Goal: Task Accomplishment & Management: Manage account settings

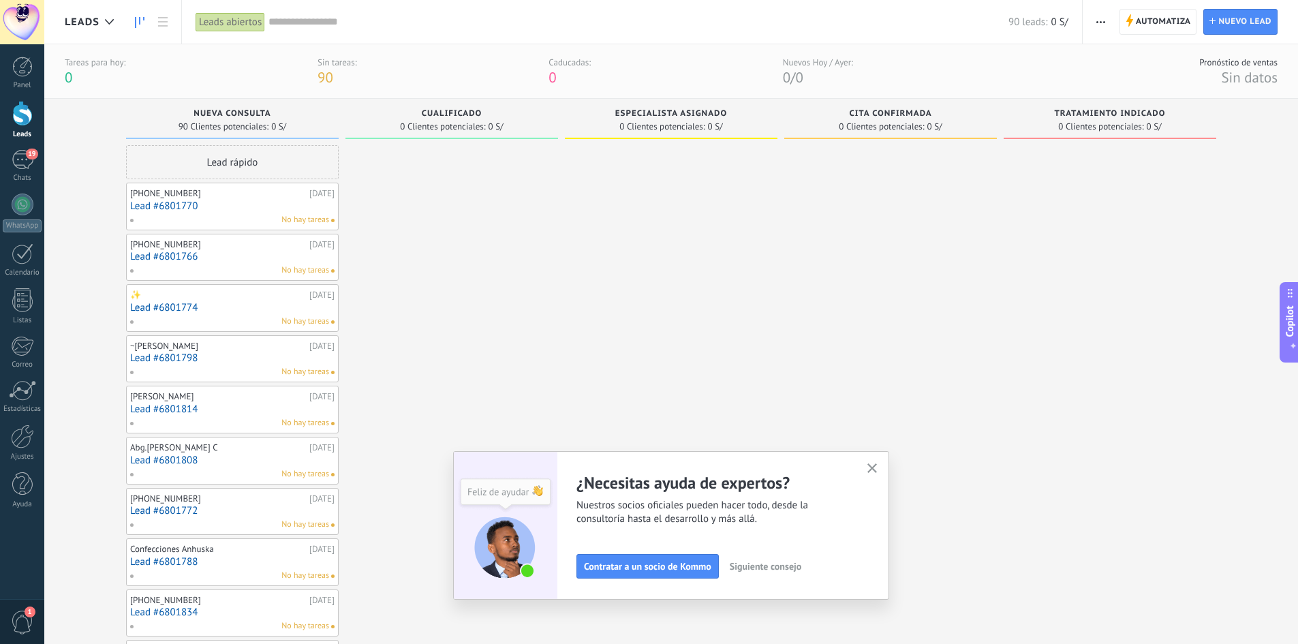
click at [211, 192] on div "[PHONE_NUMBER]" at bounding box center [218, 193] width 176 height 11
click at [218, 221] on div "No hay tareas" at bounding box center [229, 220] width 200 height 12
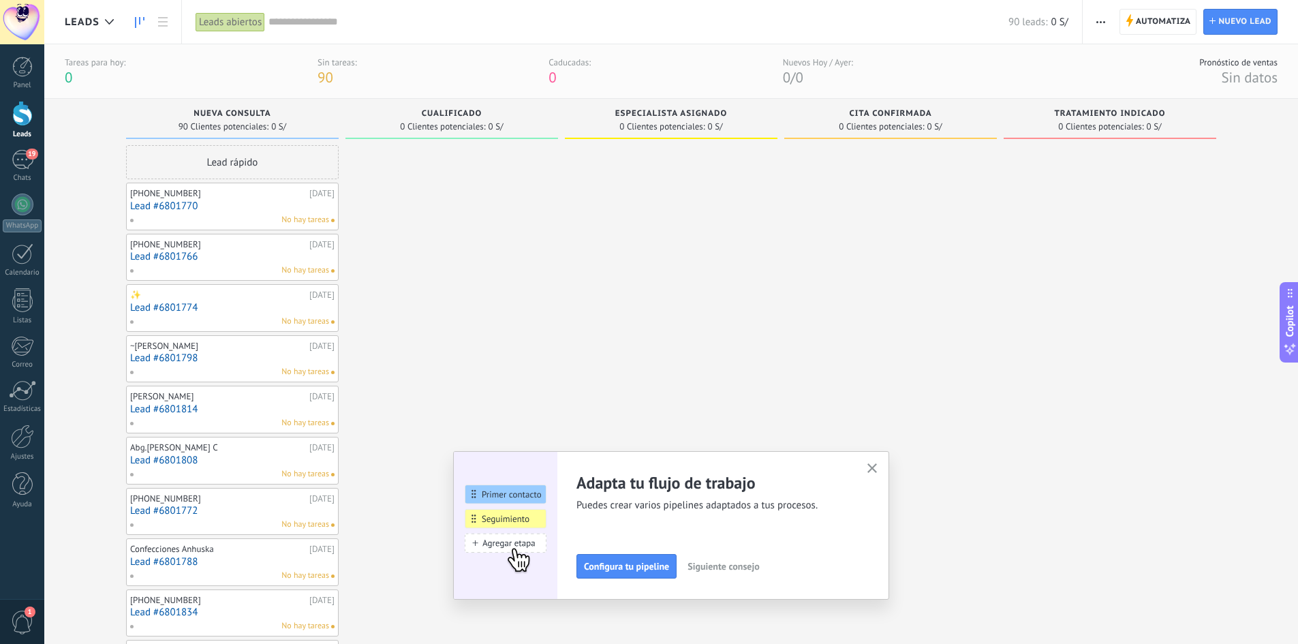
click at [218, 221] on div "No hay tareas" at bounding box center [229, 220] width 200 height 12
click at [177, 206] on link "Lead #6801770" at bounding box center [232, 206] width 204 height 12
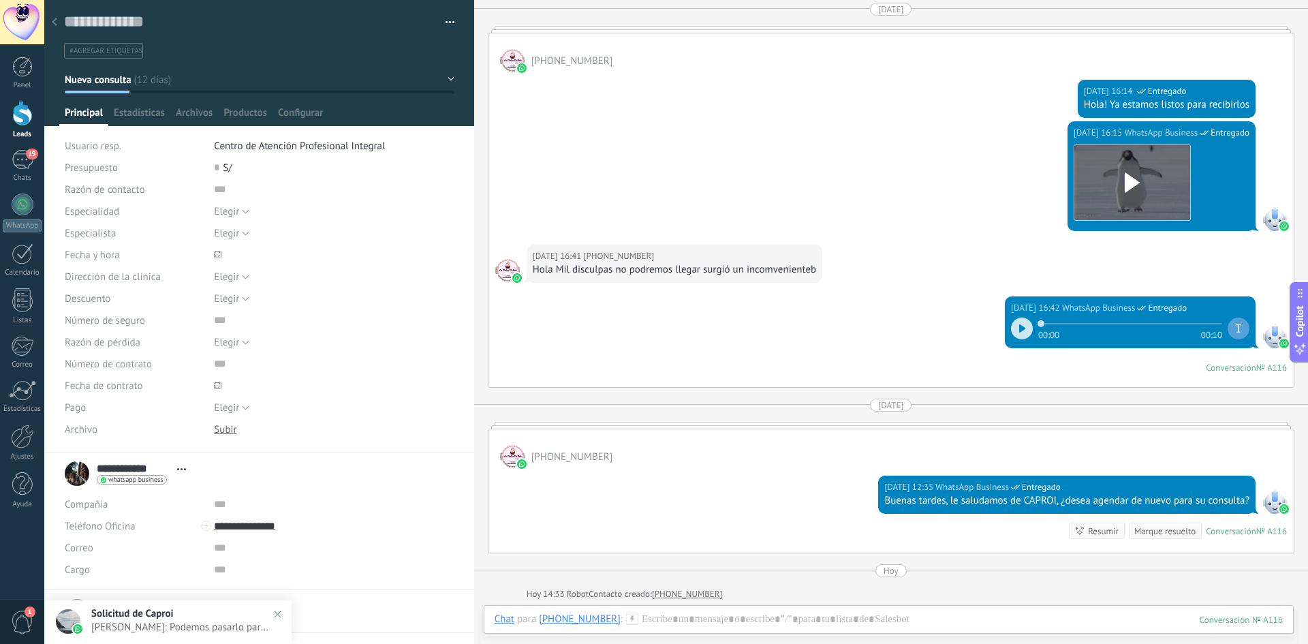
scroll to position [1268, 0]
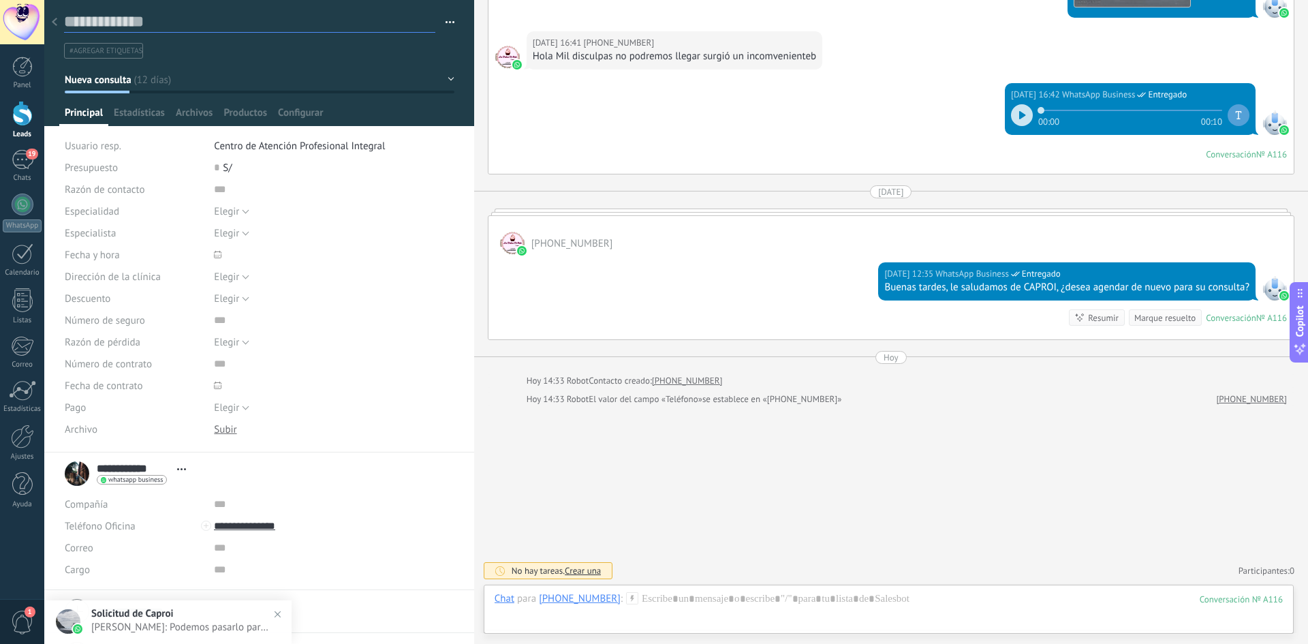
click at [64, 20] on textarea at bounding box center [249, 22] width 371 height 21
click at [65, 22] on textarea at bounding box center [249, 22] width 371 height 21
click at [65, 21] on textarea at bounding box center [249, 22] width 371 height 21
click at [54, 22] on use at bounding box center [54, 22] width 5 height 8
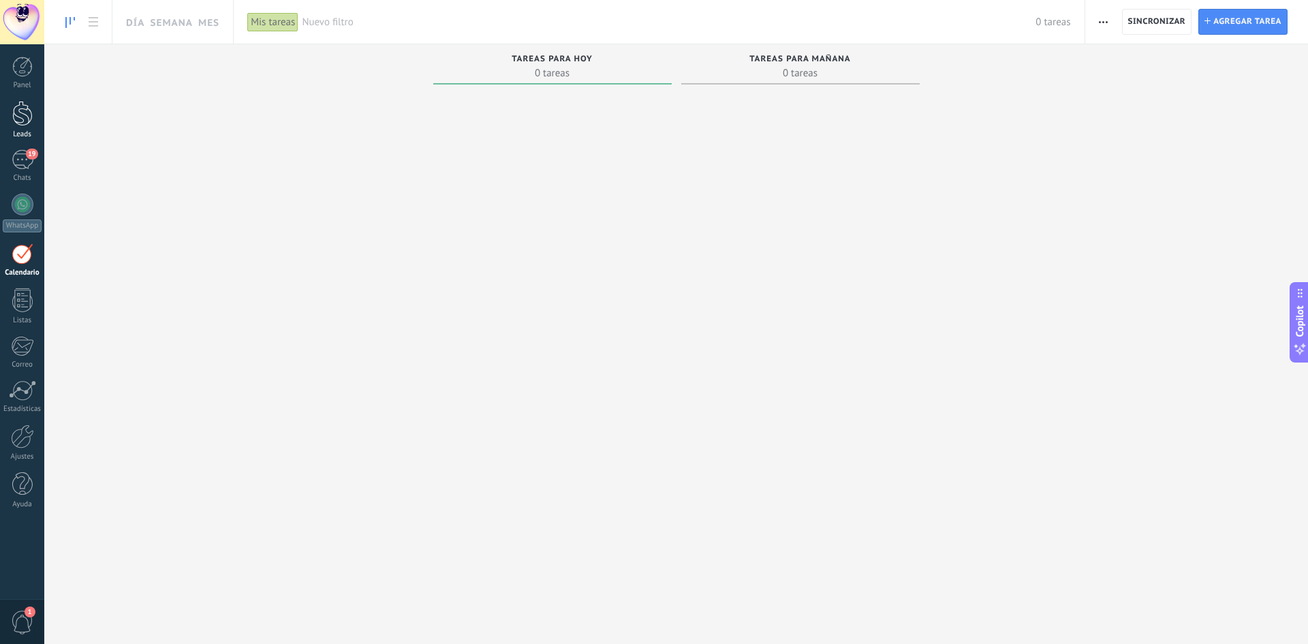
click at [9, 114] on link "Leads" at bounding box center [22, 120] width 44 height 38
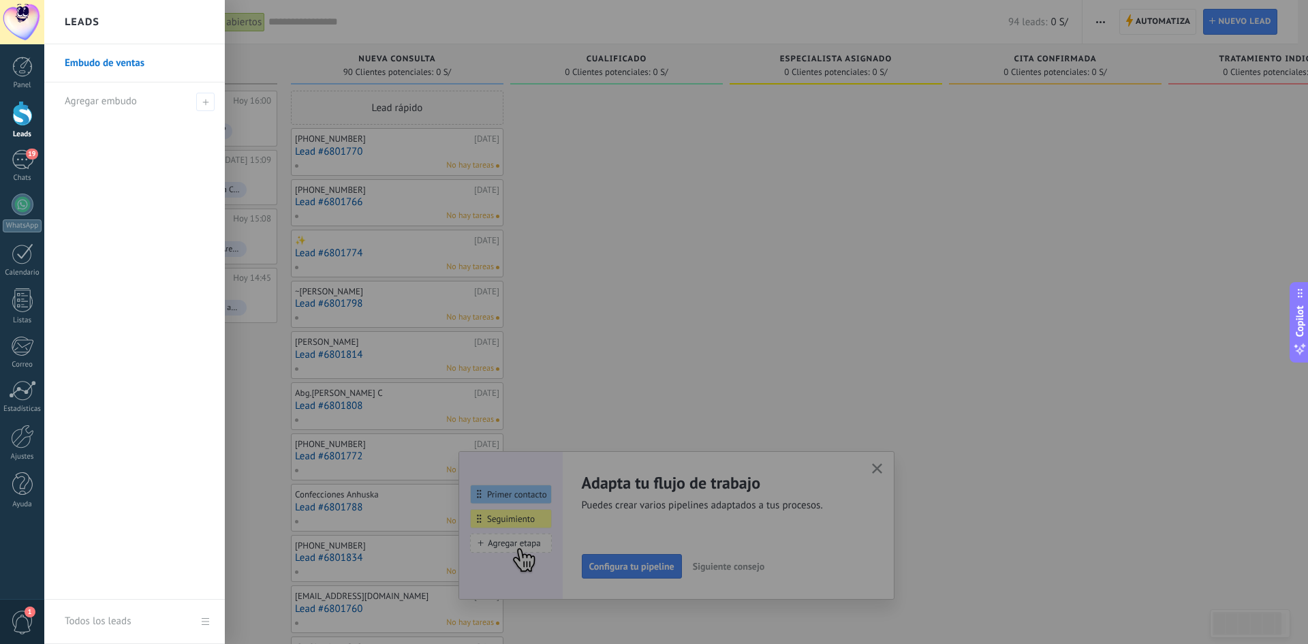
click at [267, 314] on span "Voy a probar bien su demo y te aviso" at bounding box center [186, 307] width 170 height 21
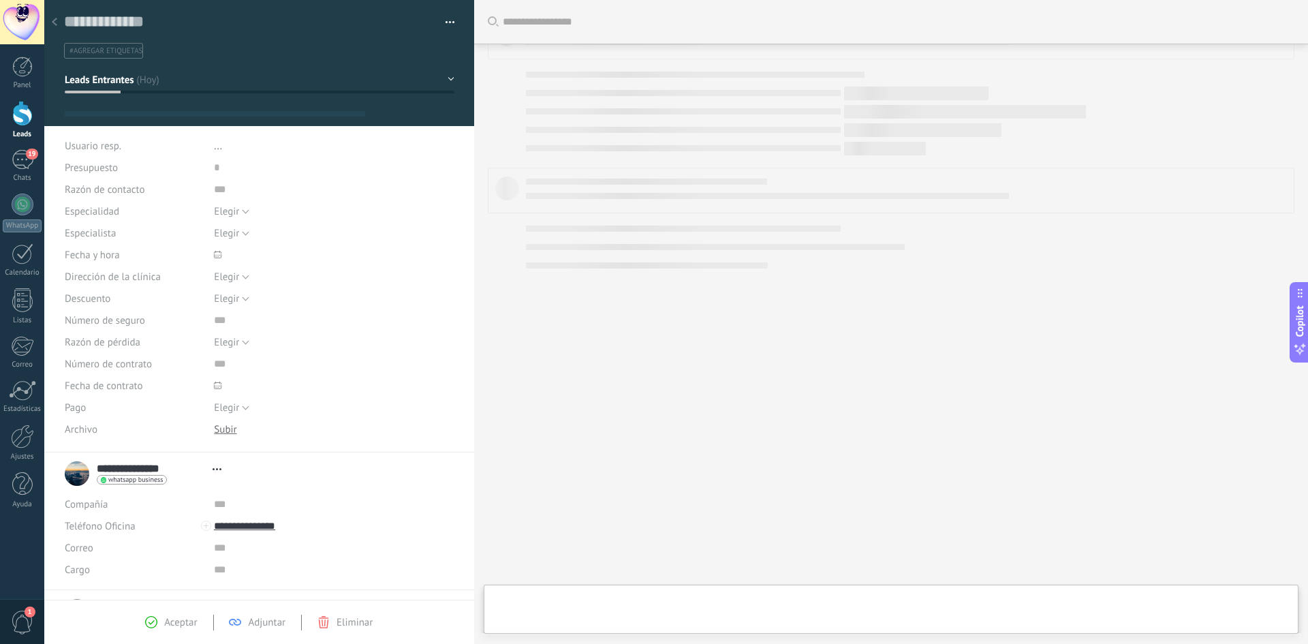
type textarea "**********"
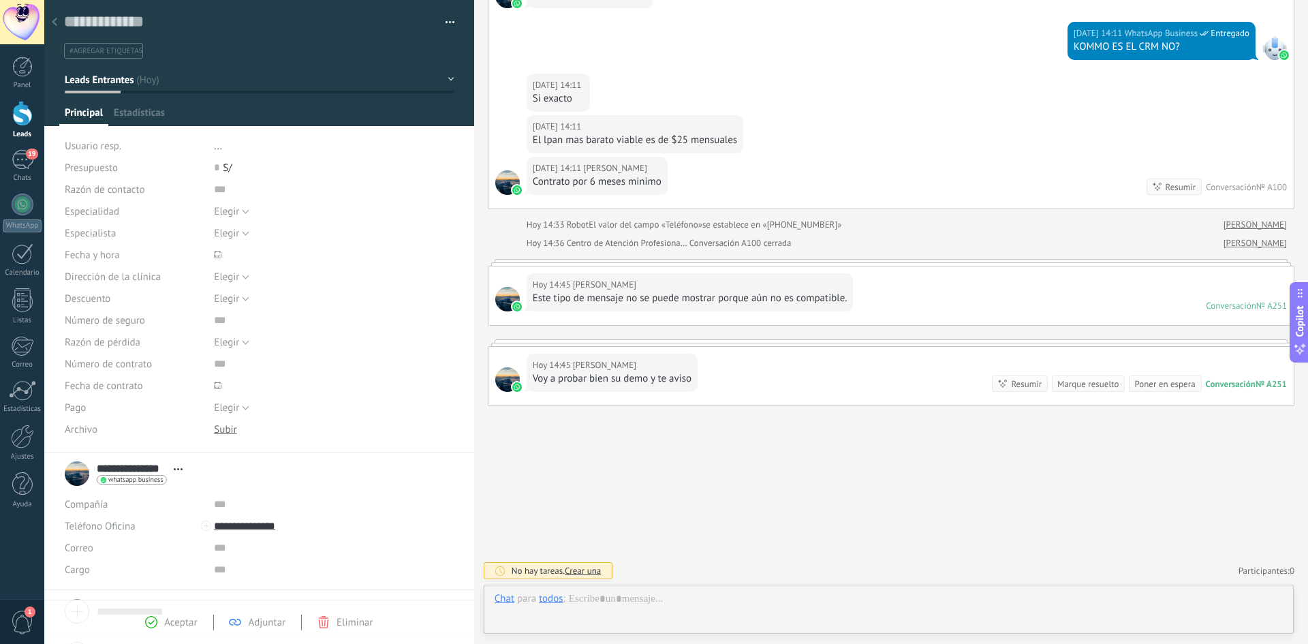
scroll to position [20, 0]
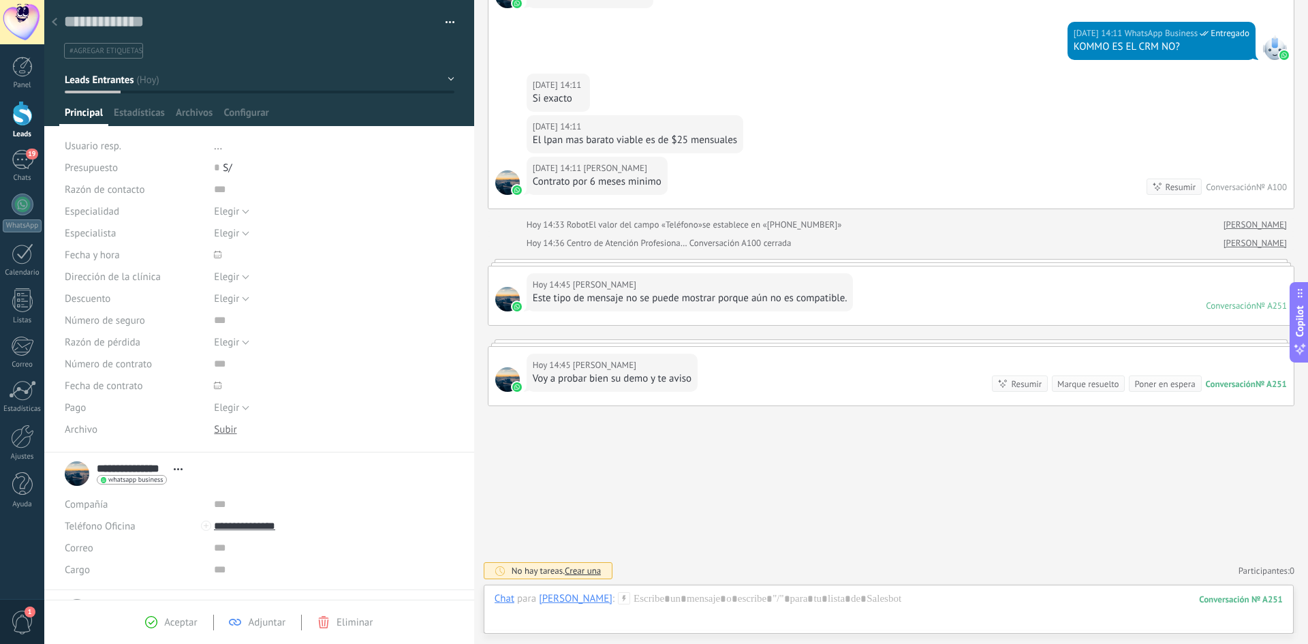
click at [54, 22] on use at bounding box center [54, 22] width 5 height 8
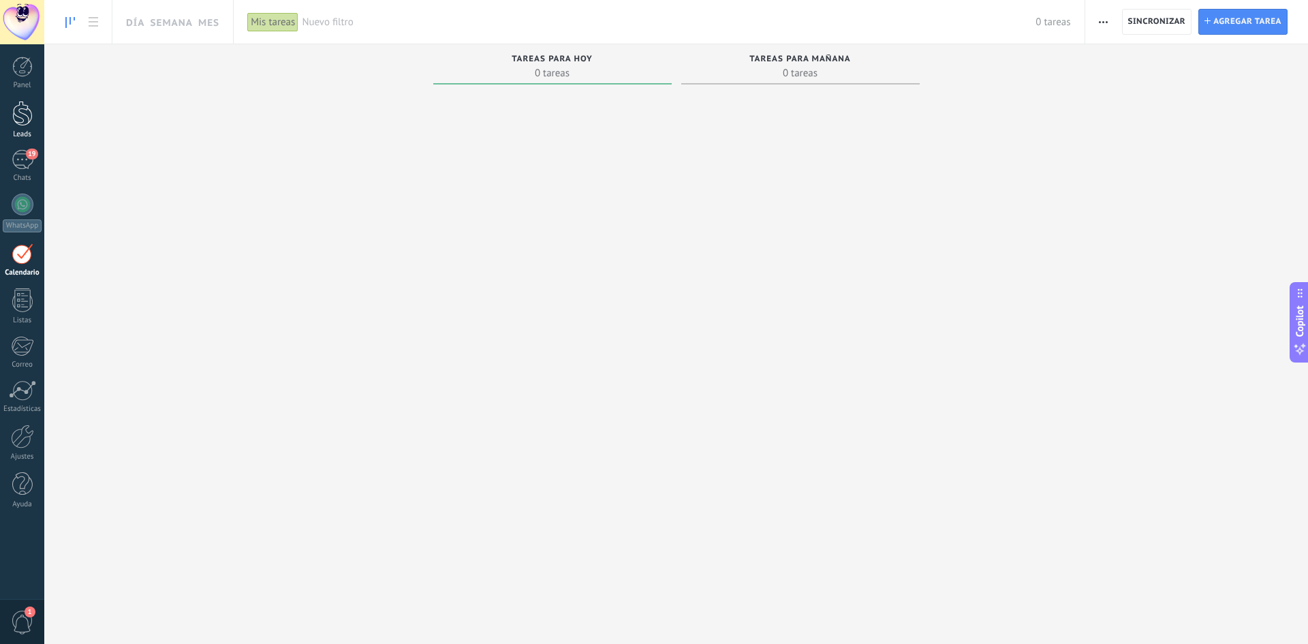
click at [12, 110] on div at bounding box center [22, 113] width 20 height 25
